Goal: Task Accomplishment & Management: Manage account settings

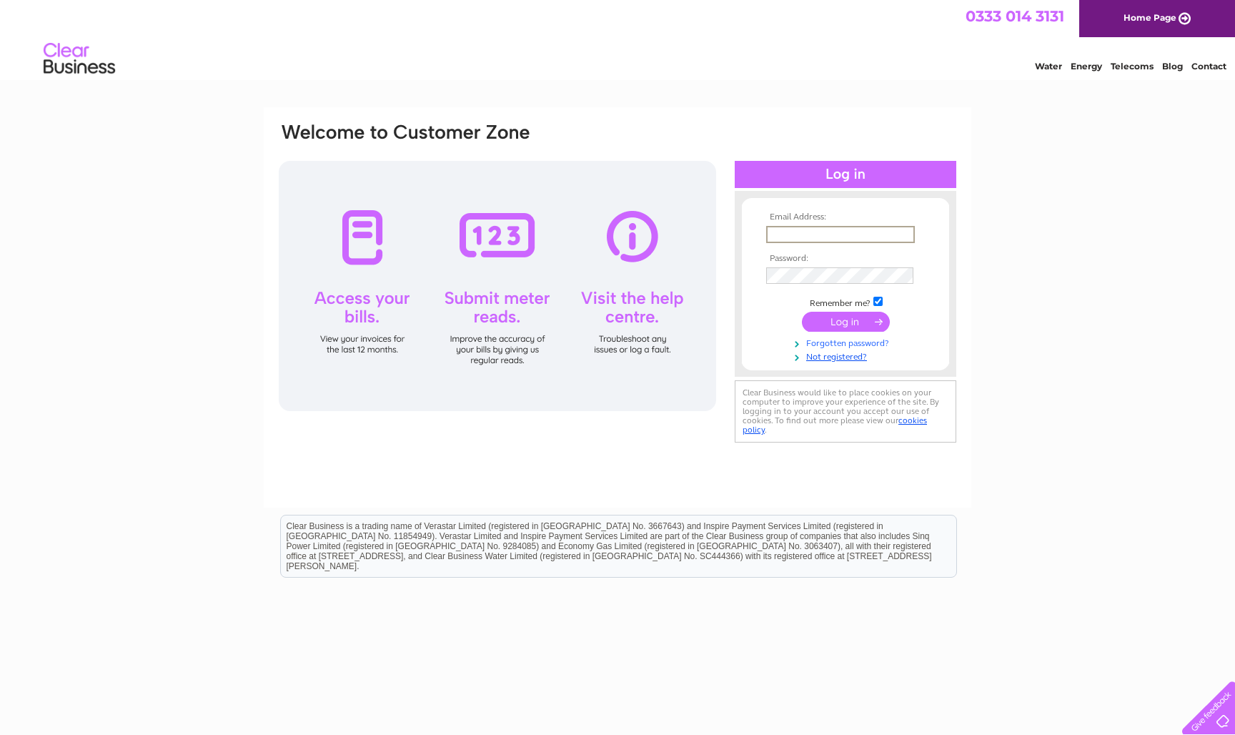
type input "linzi@makemydayflowers.co.uk"
click at [571, 320] on input "submit" at bounding box center [846, 322] width 88 height 20
click at [571, 322] on input "submit" at bounding box center [846, 322] width 88 height 20
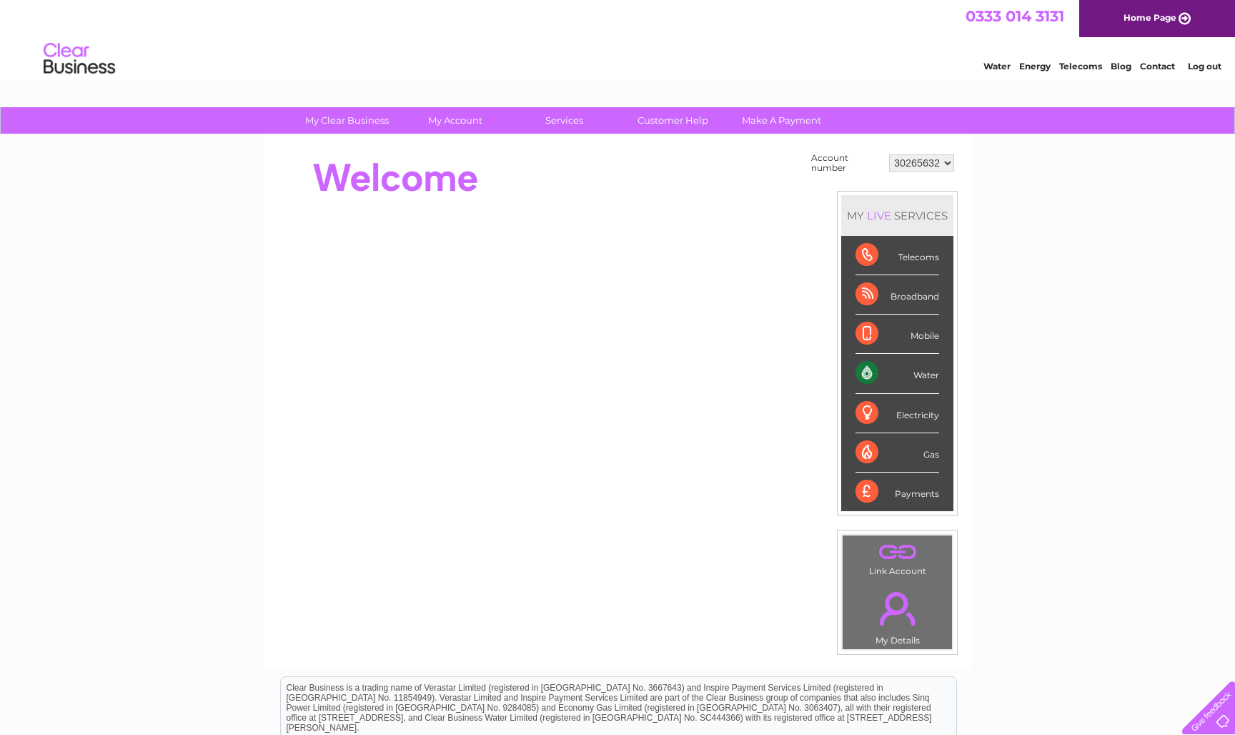
click at [1110, 399] on div "My Clear Business Login Details My Details My Preferences Link Account My Accou…" at bounding box center [617, 510] width 1235 height 806
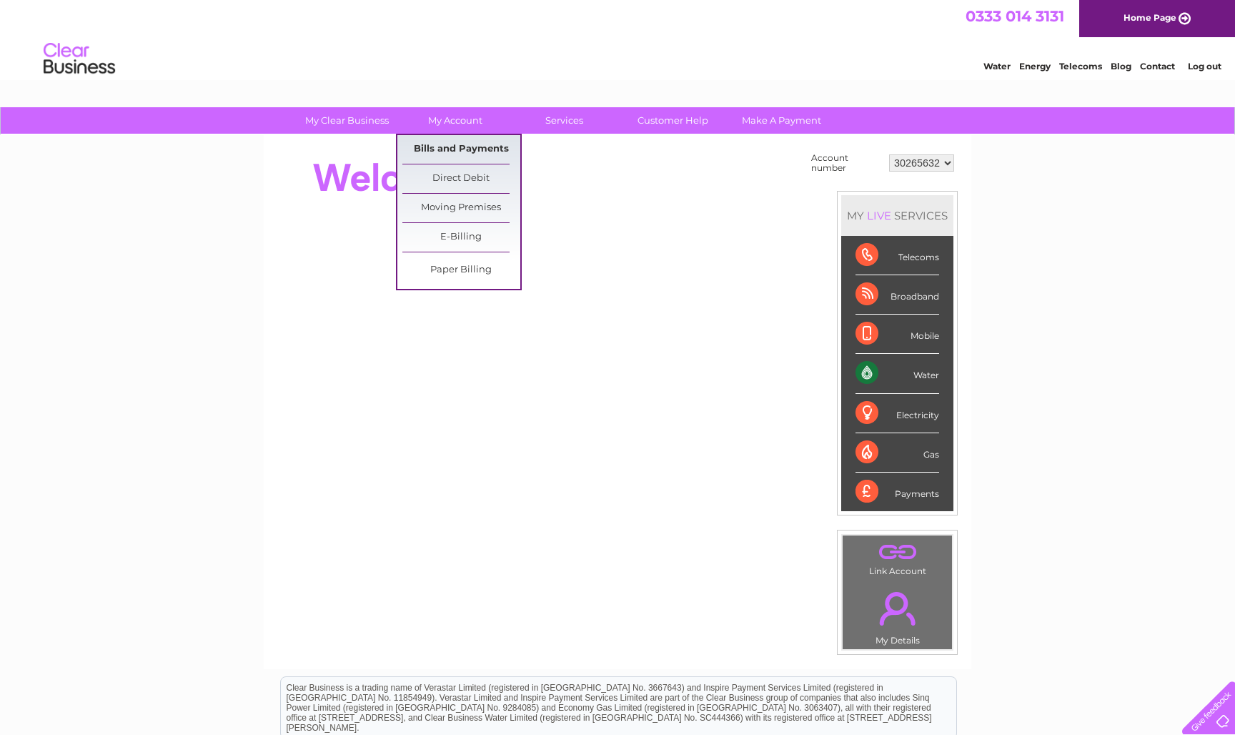
click at [467, 149] on link "Bills and Payments" at bounding box center [461, 149] width 118 height 29
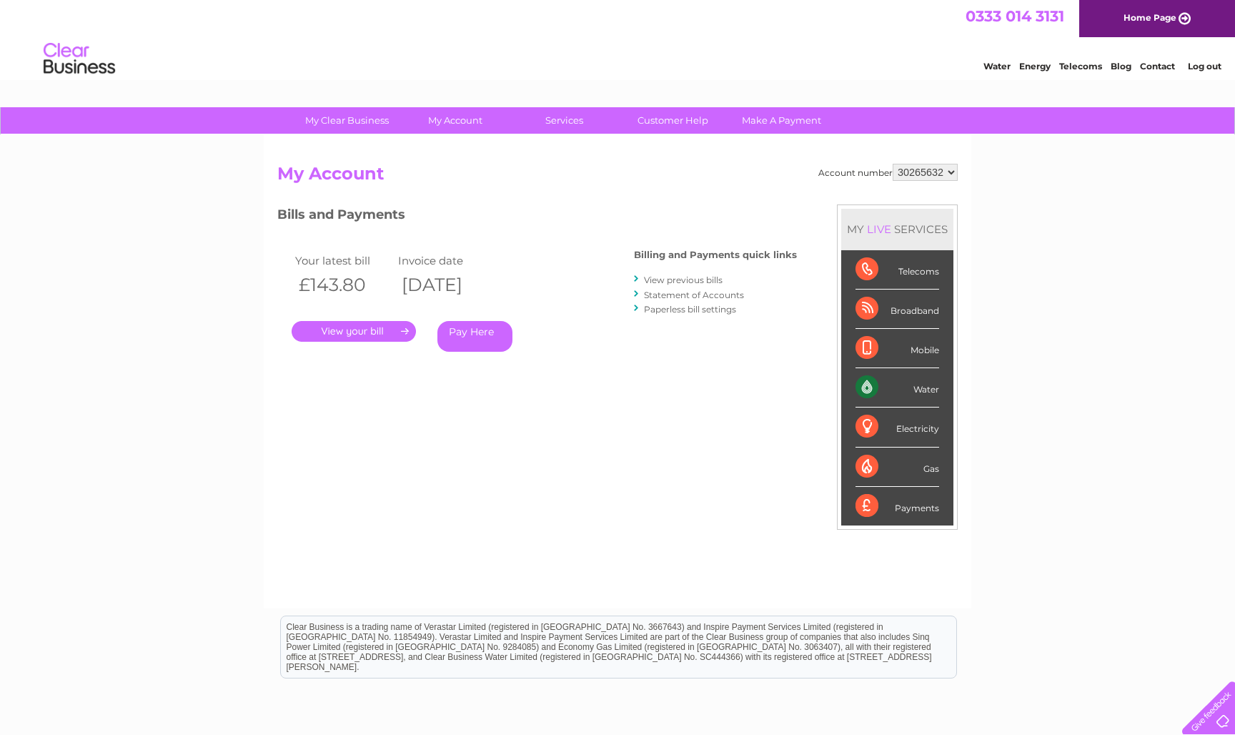
click at [922, 309] on div "Broadband" at bounding box center [897, 308] width 84 height 39
click at [868, 300] on div "Broadband" at bounding box center [897, 308] width 84 height 39
click at [365, 330] on link "." at bounding box center [354, 331] width 124 height 21
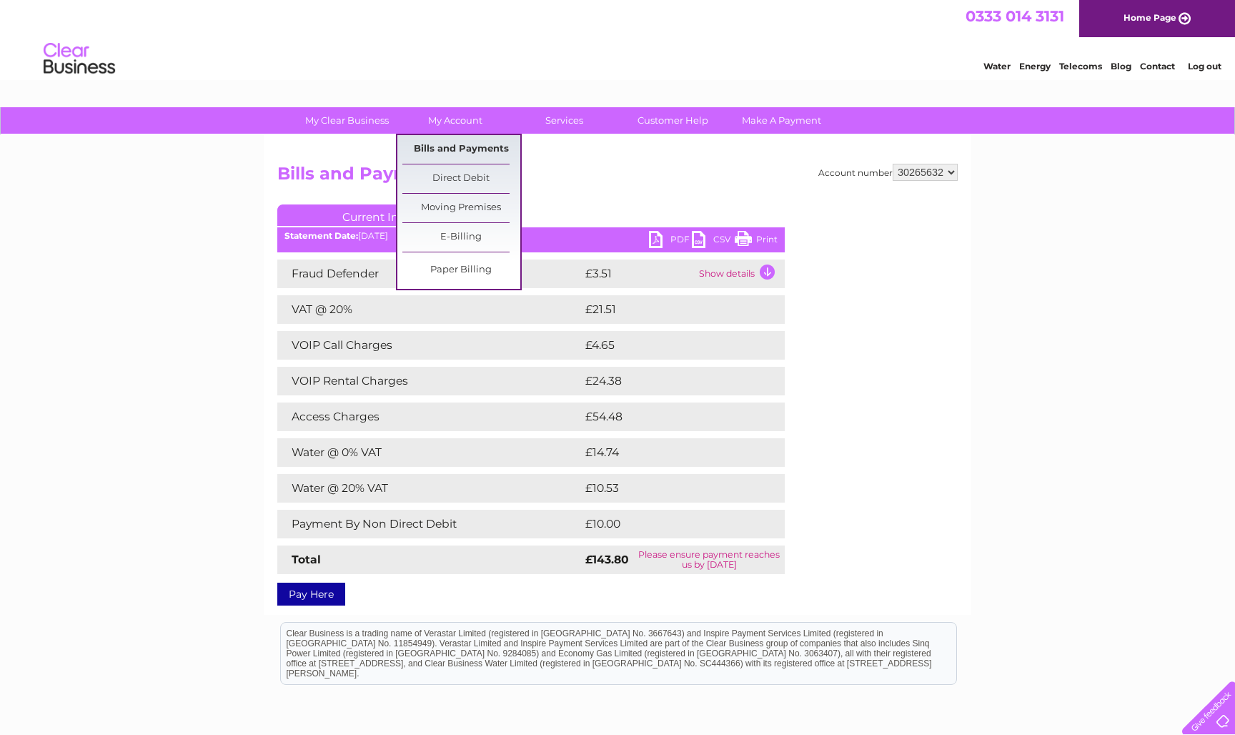
click at [464, 148] on link "Bills and Payments" at bounding box center [461, 149] width 118 height 29
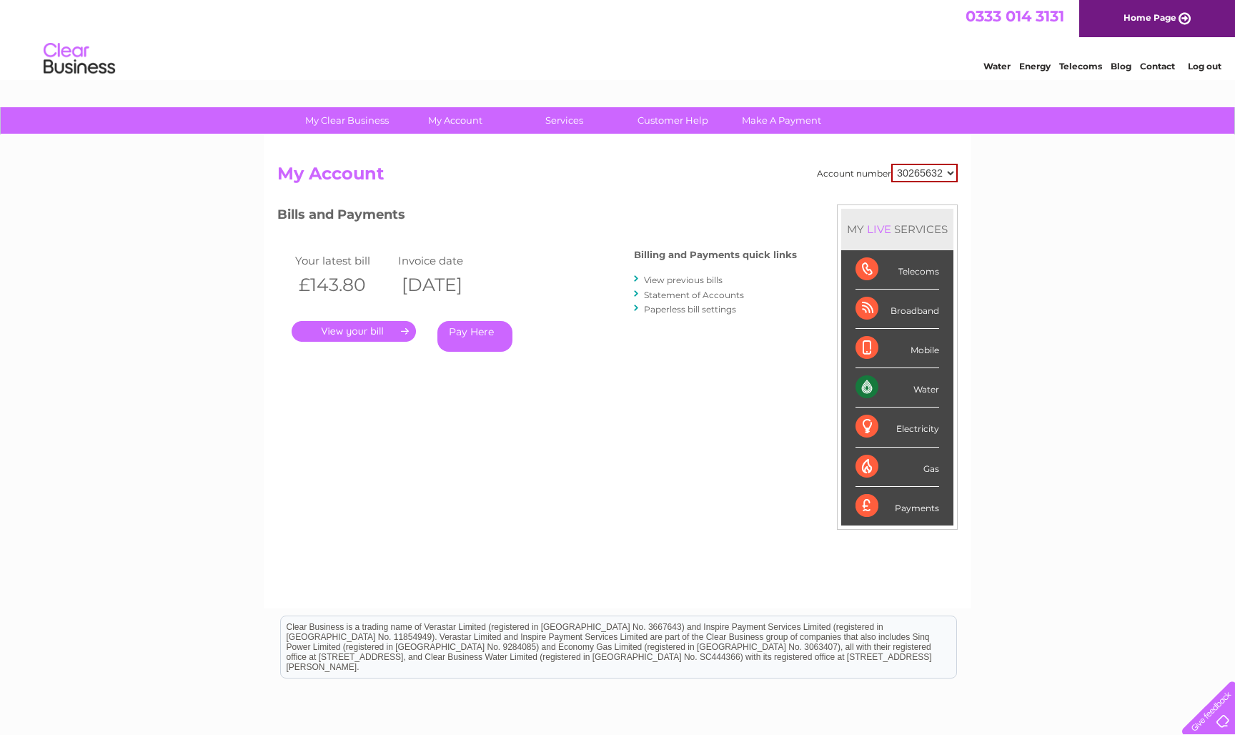
click at [712, 279] on link "View previous bills" at bounding box center [683, 279] width 79 height 11
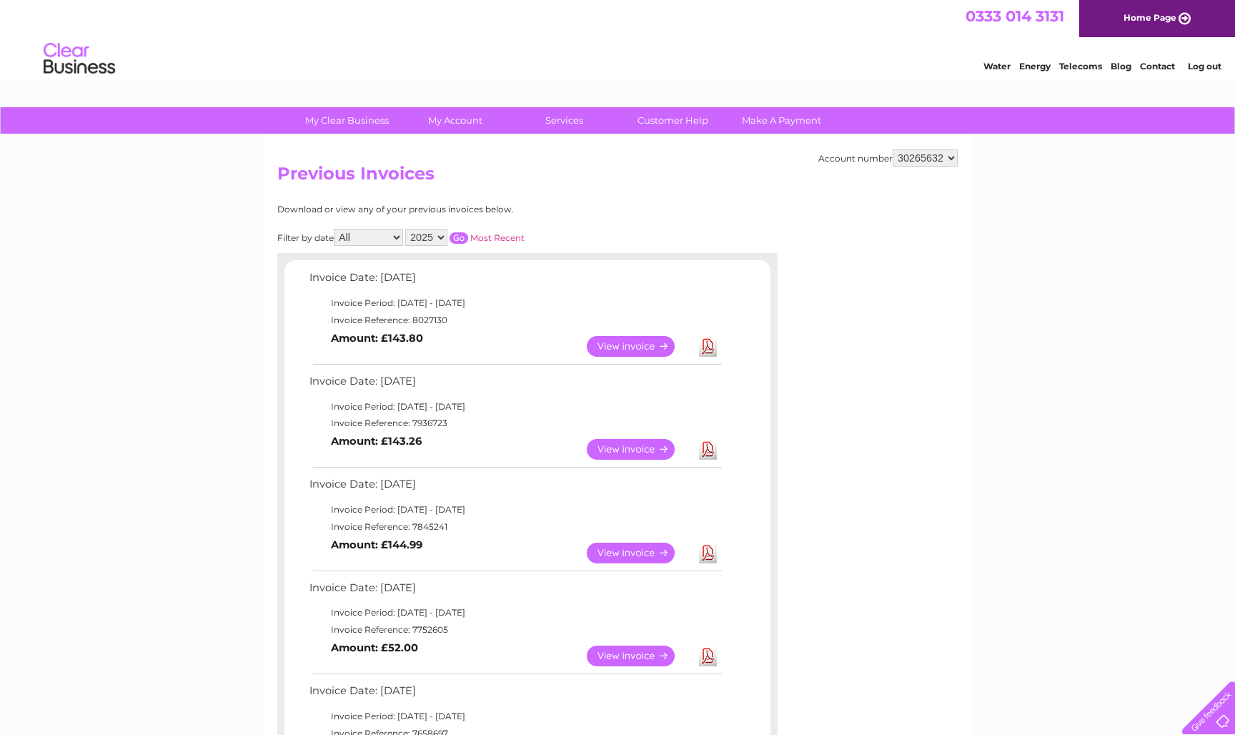
click at [636, 441] on link "View" at bounding box center [639, 449] width 105 height 21
